Goal: Information Seeking & Learning: Compare options

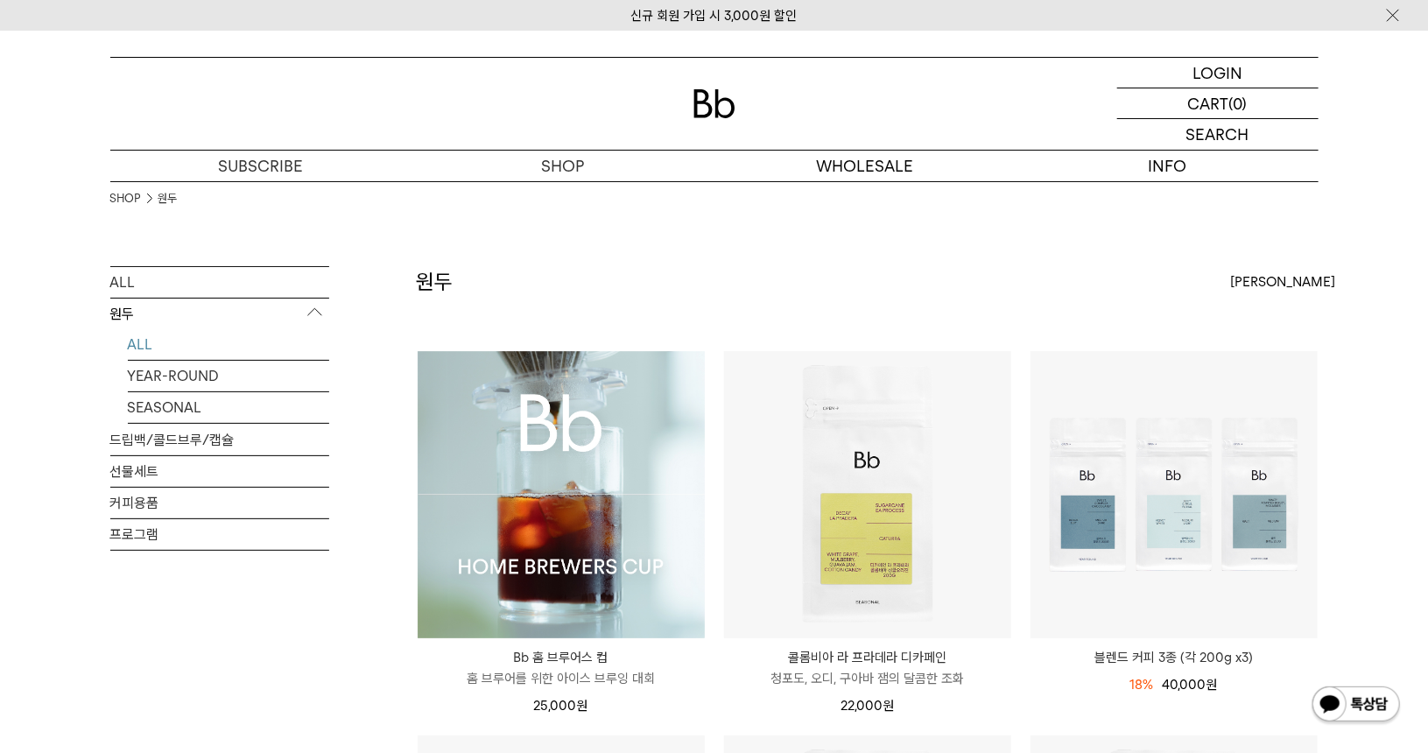
click at [526, 509] on img at bounding box center [561, 494] width 287 height 287
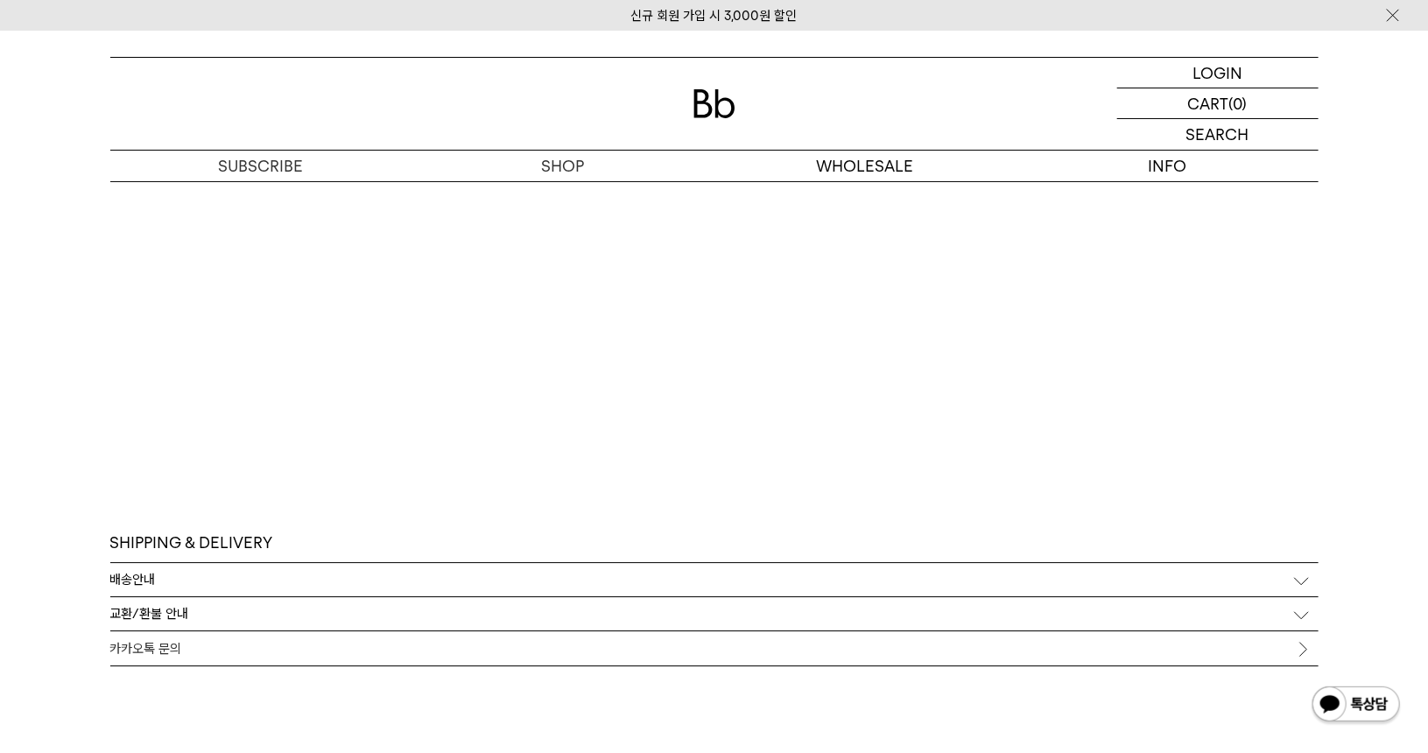
scroll to position [8841, 0]
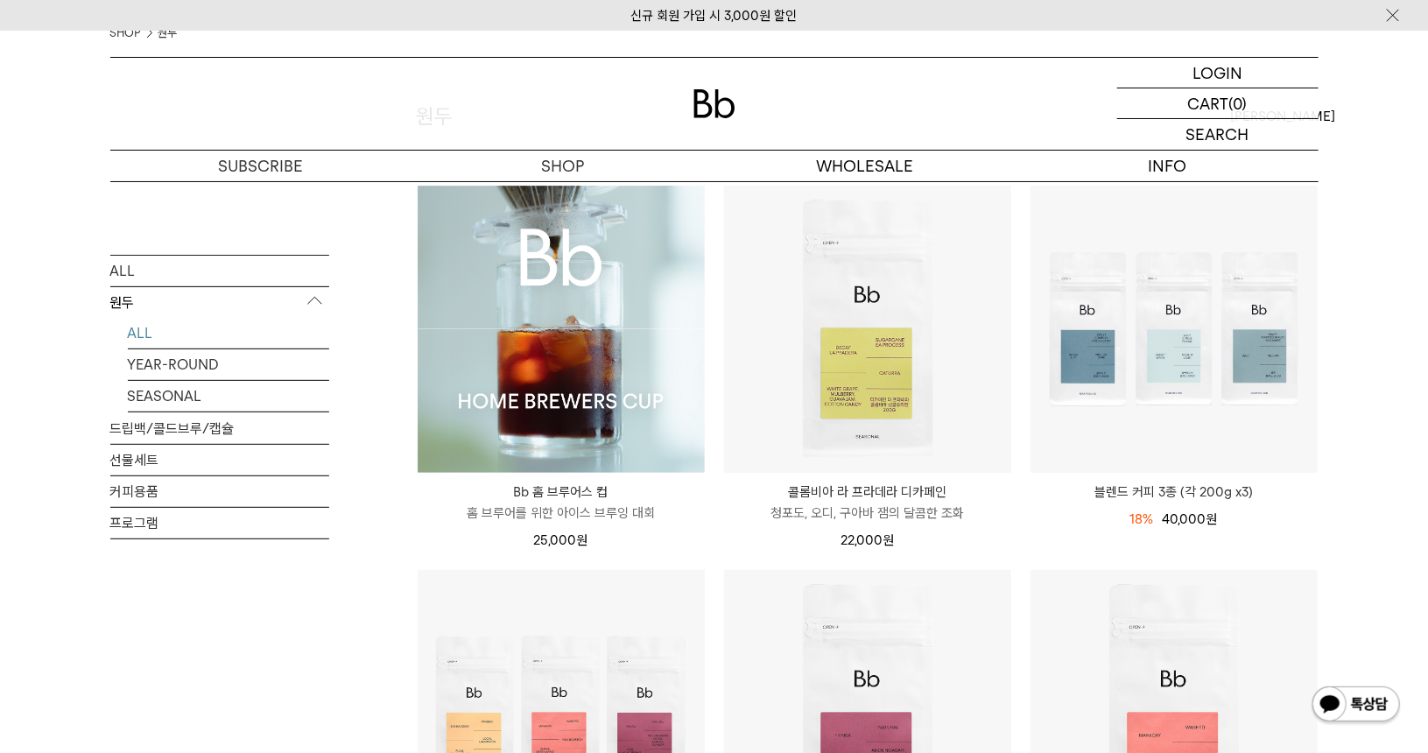
scroll to position [438, 0]
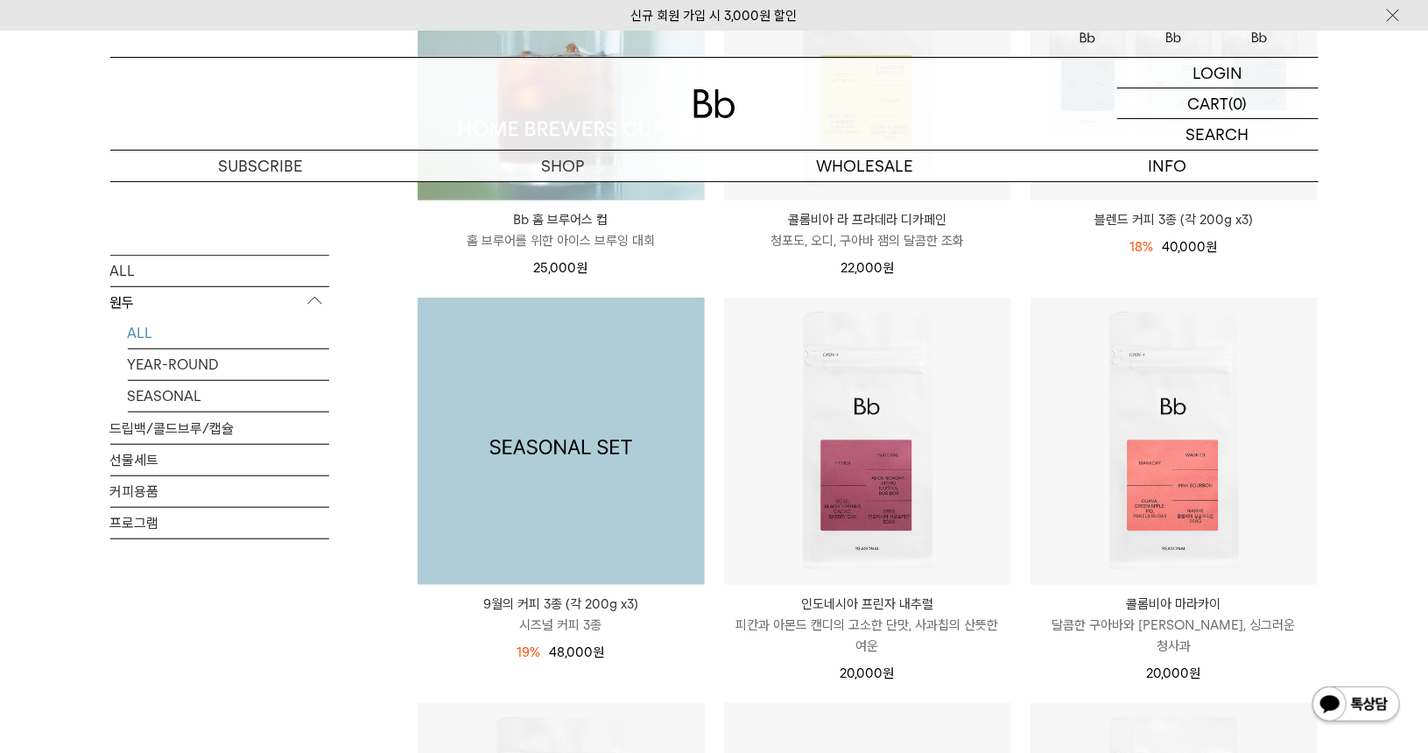
click at [532, 473] on img at bounding box center [561, 441] width 287 height 287
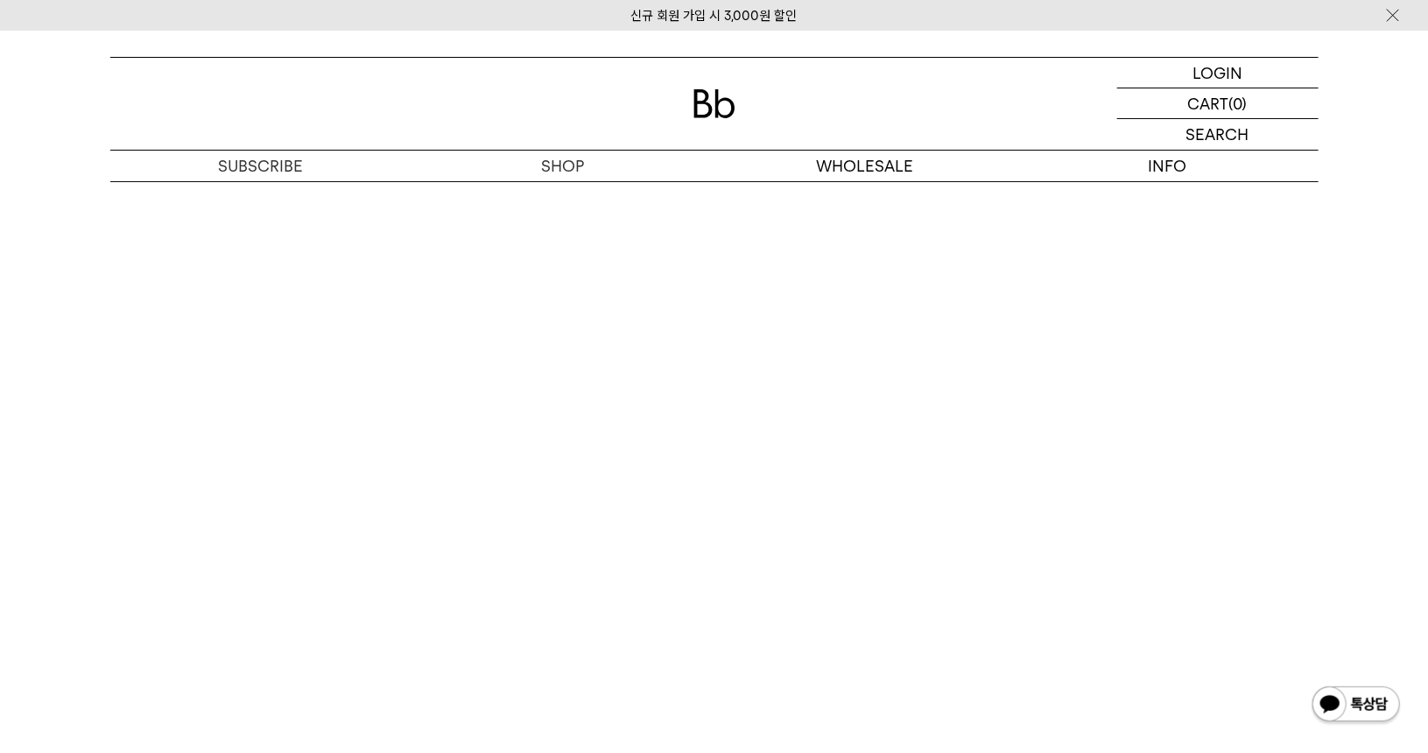
scroll to position [4902, 0]
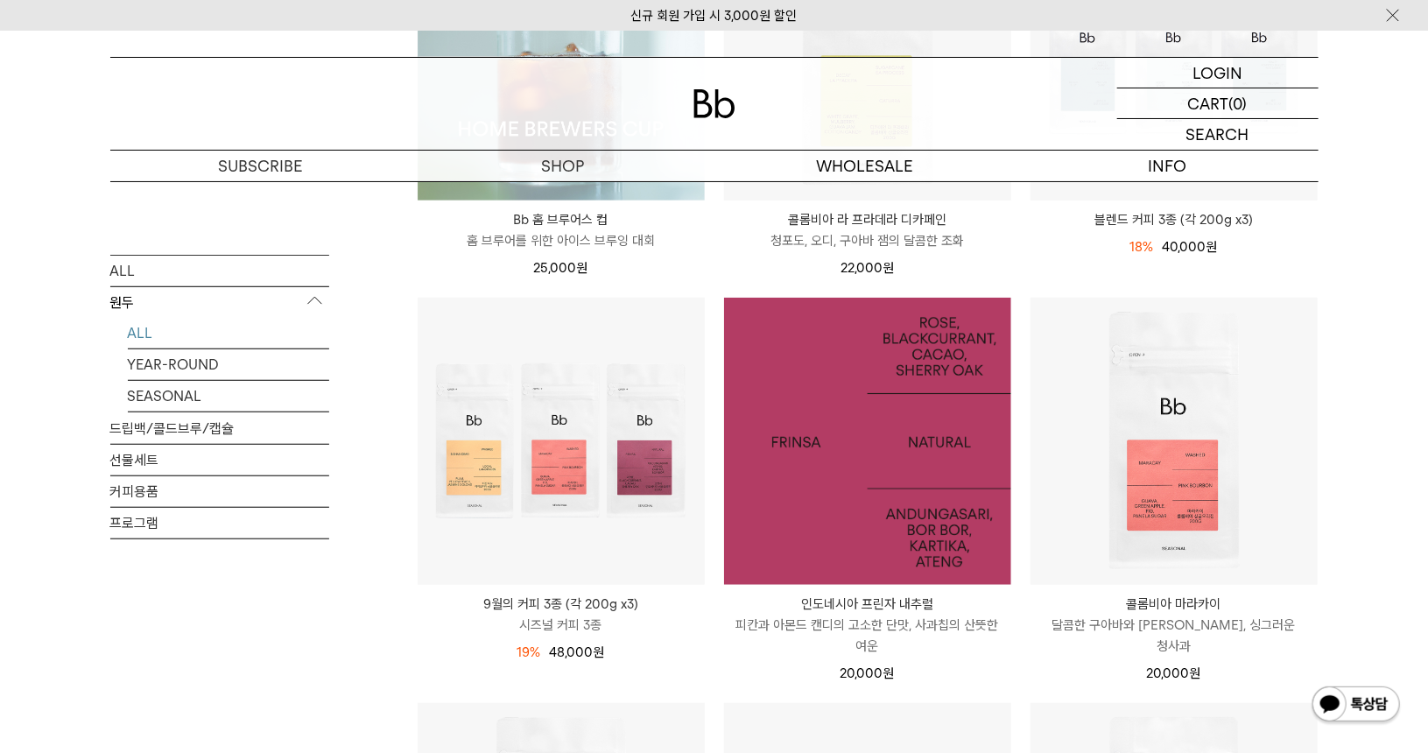
click at [950, 510] on img at bounding box center [867, 441] width 287 height 287
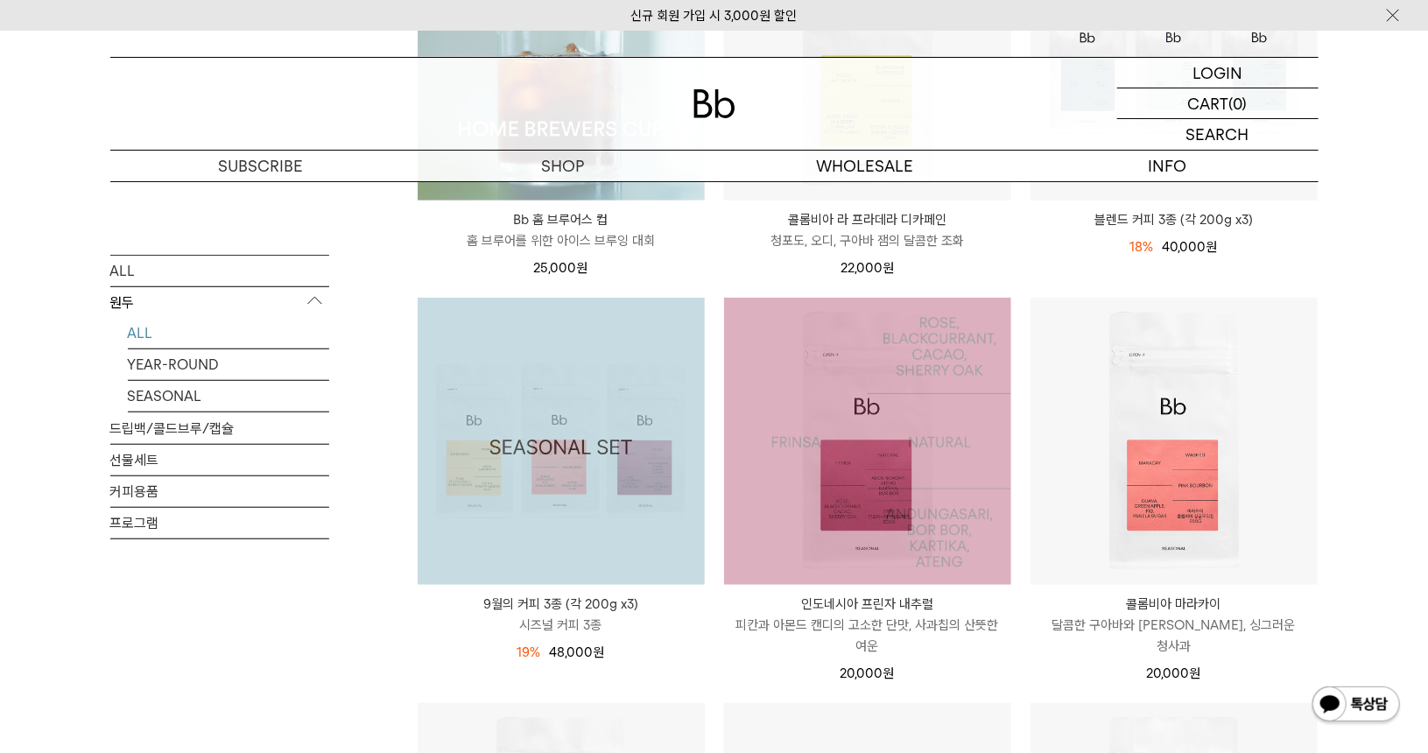
scroll to position [438, 0]
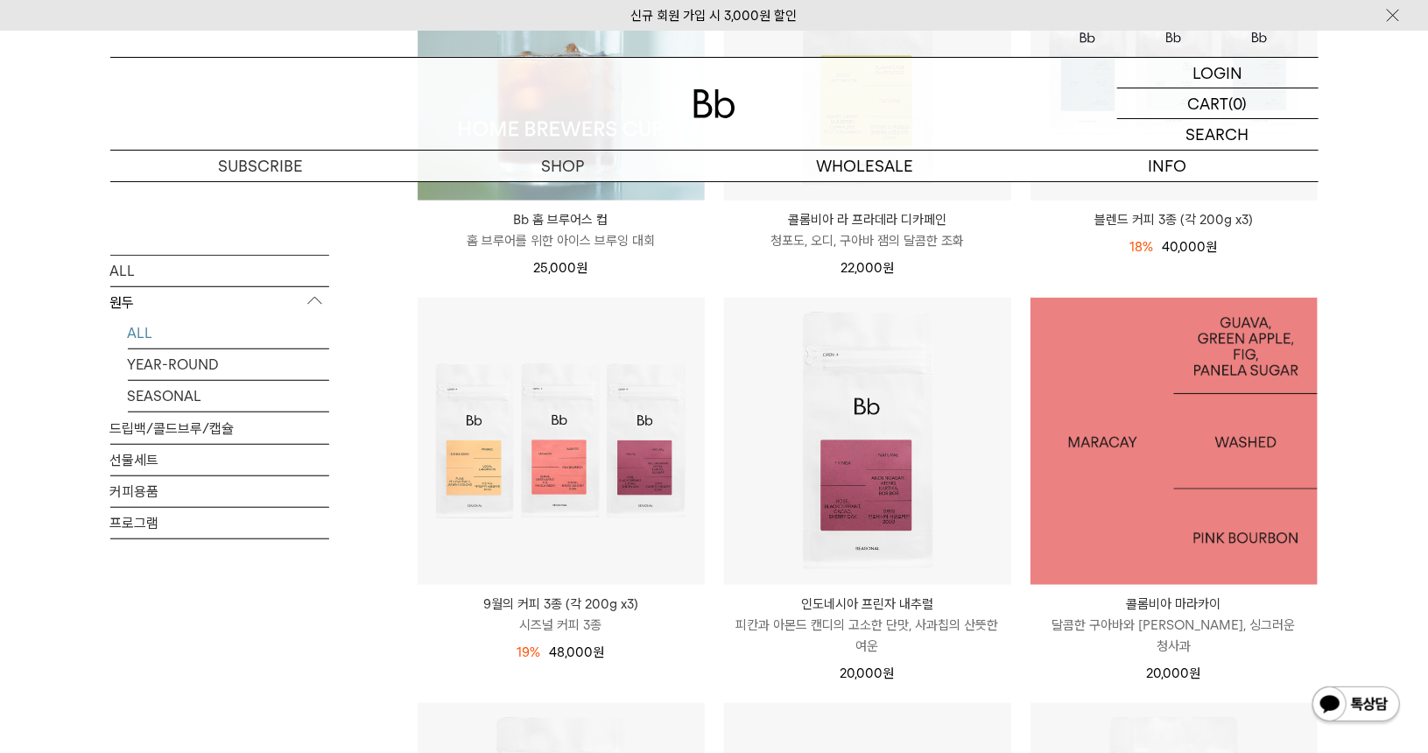
click at [1173, 438] on img at bounding box center [1173, 441] width 287 height 287
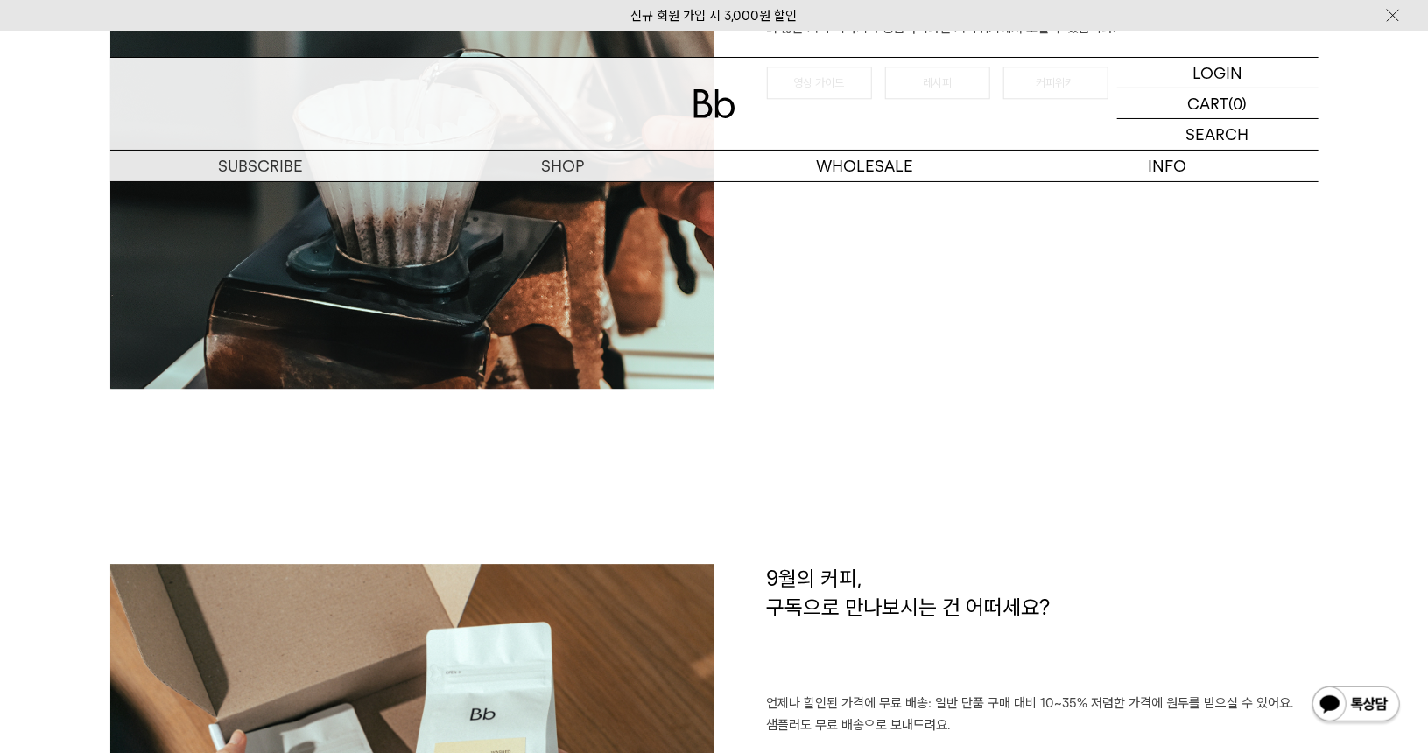
scroll to position [2626, 0]
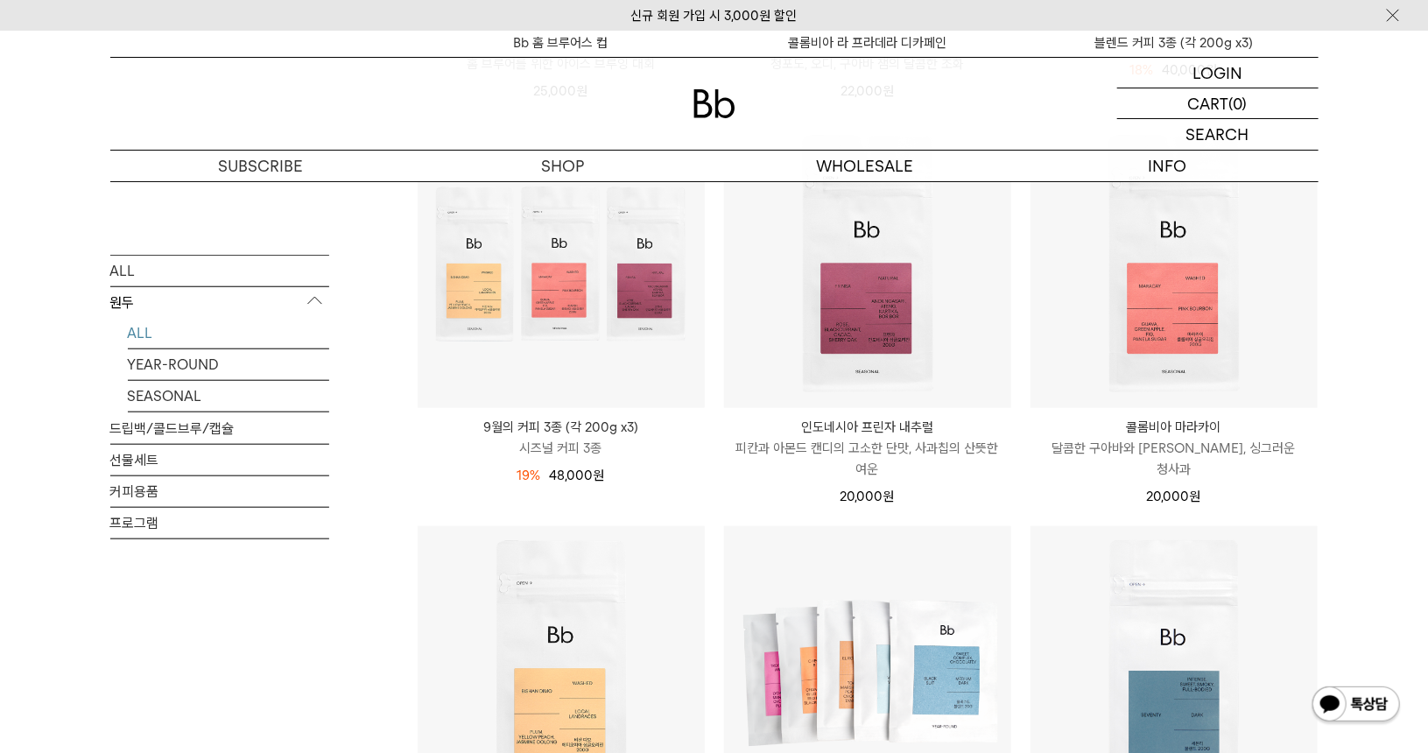
scroll to position [875, 0]
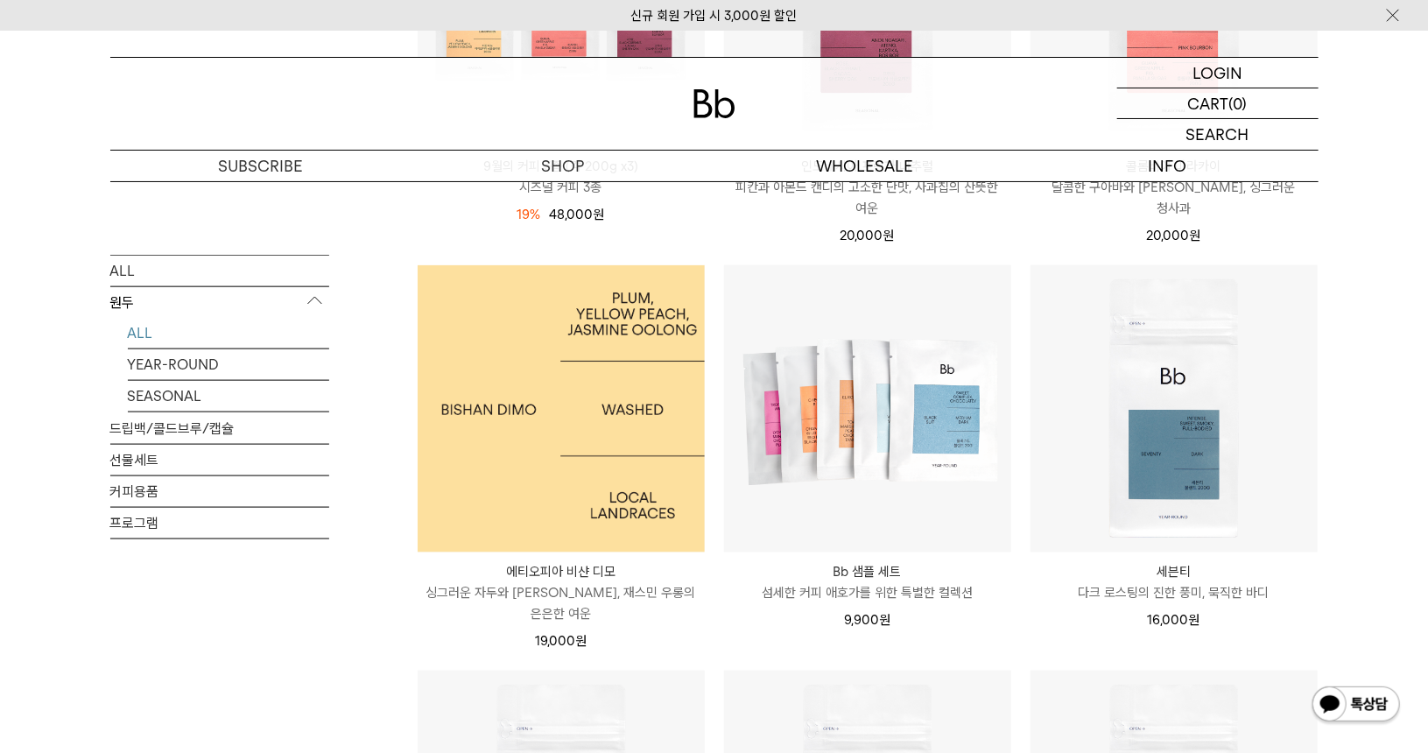
click at [585, 467] on img at bounding box center [561, 408] width 287 height 287
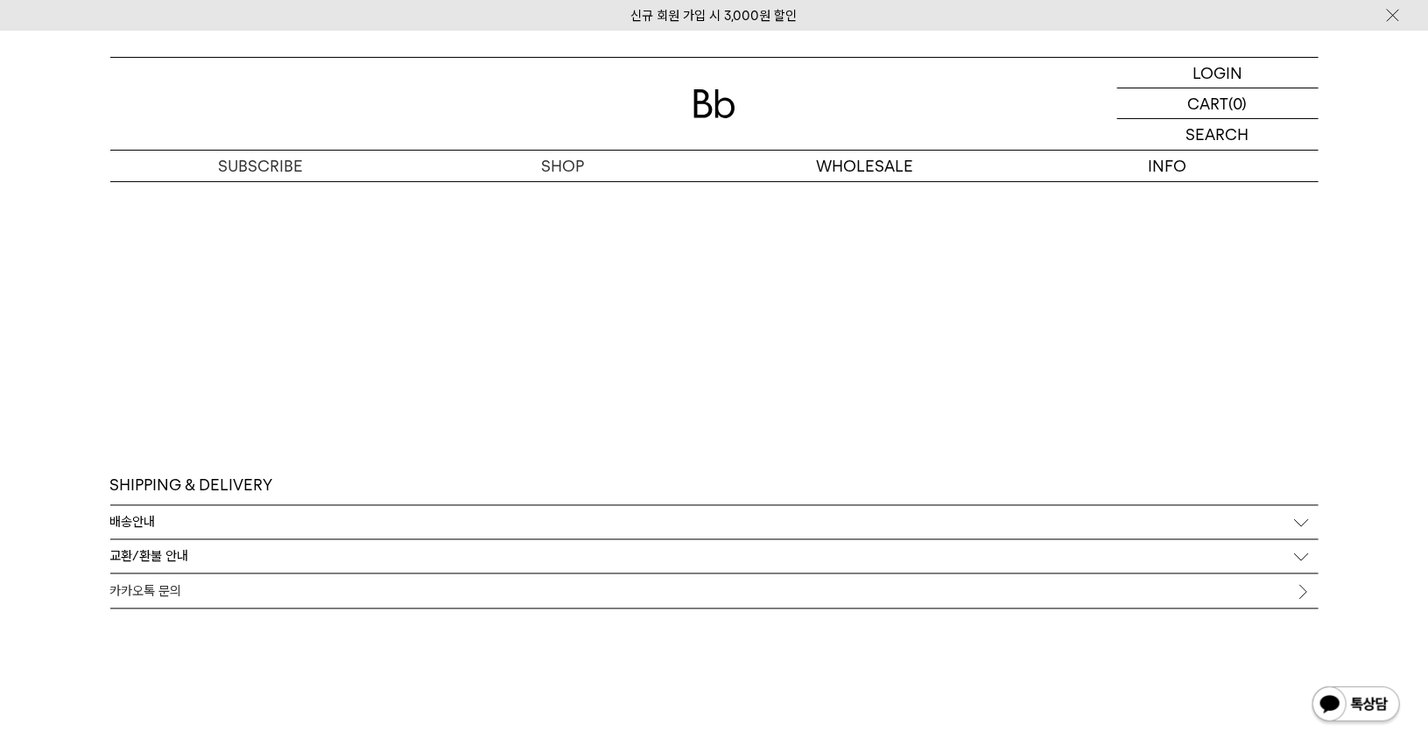
scroll to position [4990, 0]
